Goal: Task Accomplishment & Management: Manage account settings

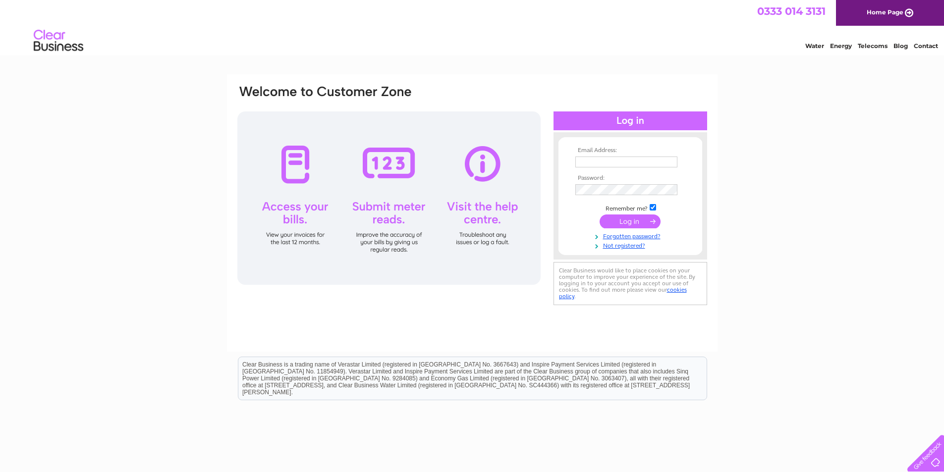
type input "[EMAIL_ADDRESS][DOMAIN_NAME]"
click at [633, 221] on input "submit" at bounding box center [630, 222] width 61 height 14
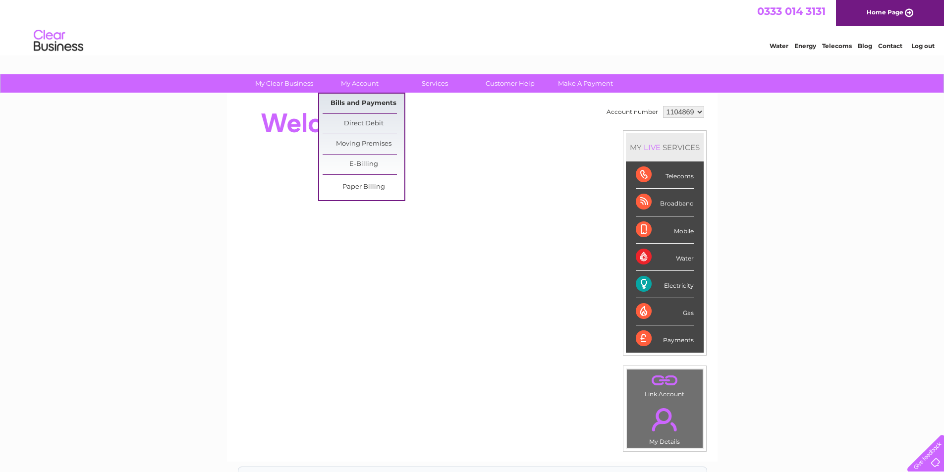
click at [344, 103] on link "Bills and Payments" at bounding box center [364, 104] width 82 height 20
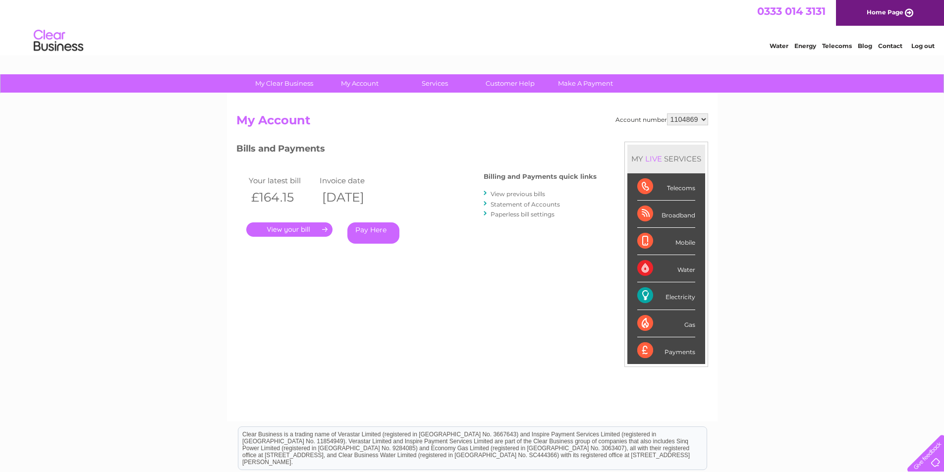
click at [315, 230] on link "." at bounding box center [289, 230] width 86 height 14
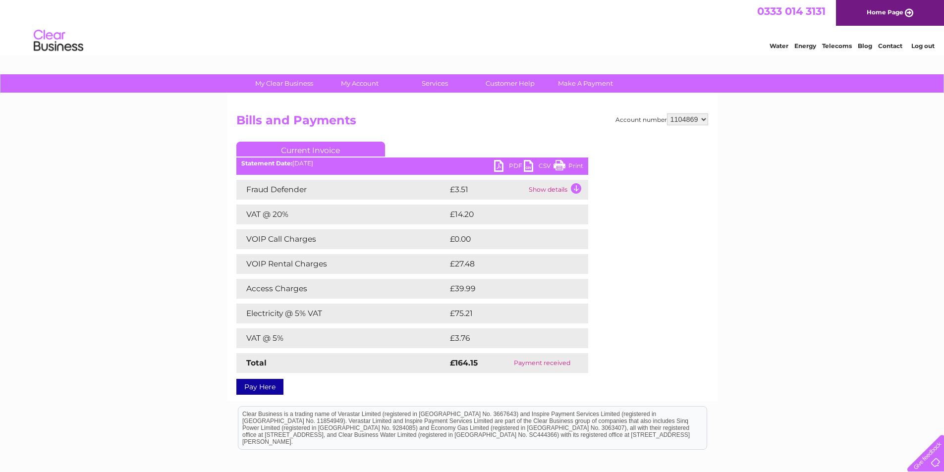
click at [513, 164] on link "PDF" at bounding box center [509, 167] width 30 height 14
drag, startPoint x: 725, startPoint y: 0, endPoint x: 576, endPoint y: 167, distance: 223.2
click at [576, 167] on link "Print" at bounding box center [569, 167] width 30 height 14
